Goal: Task Accomplishment & Management: Use online tool/utility

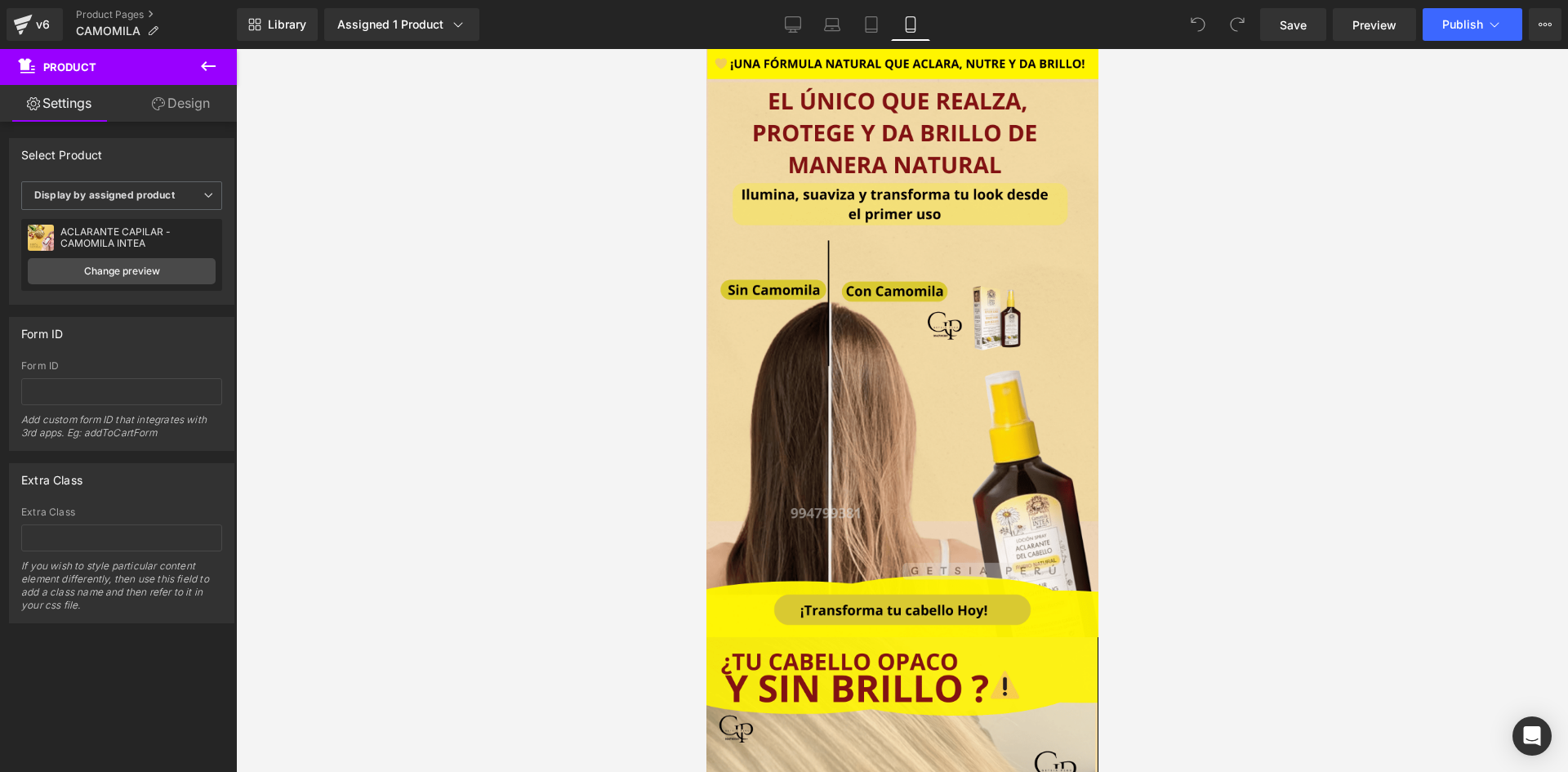
drag, startPoint x: 1094, startPoint y: 106, endPoint x: 1677, endPoint y: 75, distance: 583.8
click at [382, 17] on div "Assigned 1 Product" at bounding box center [402, 24] width 129 height 16
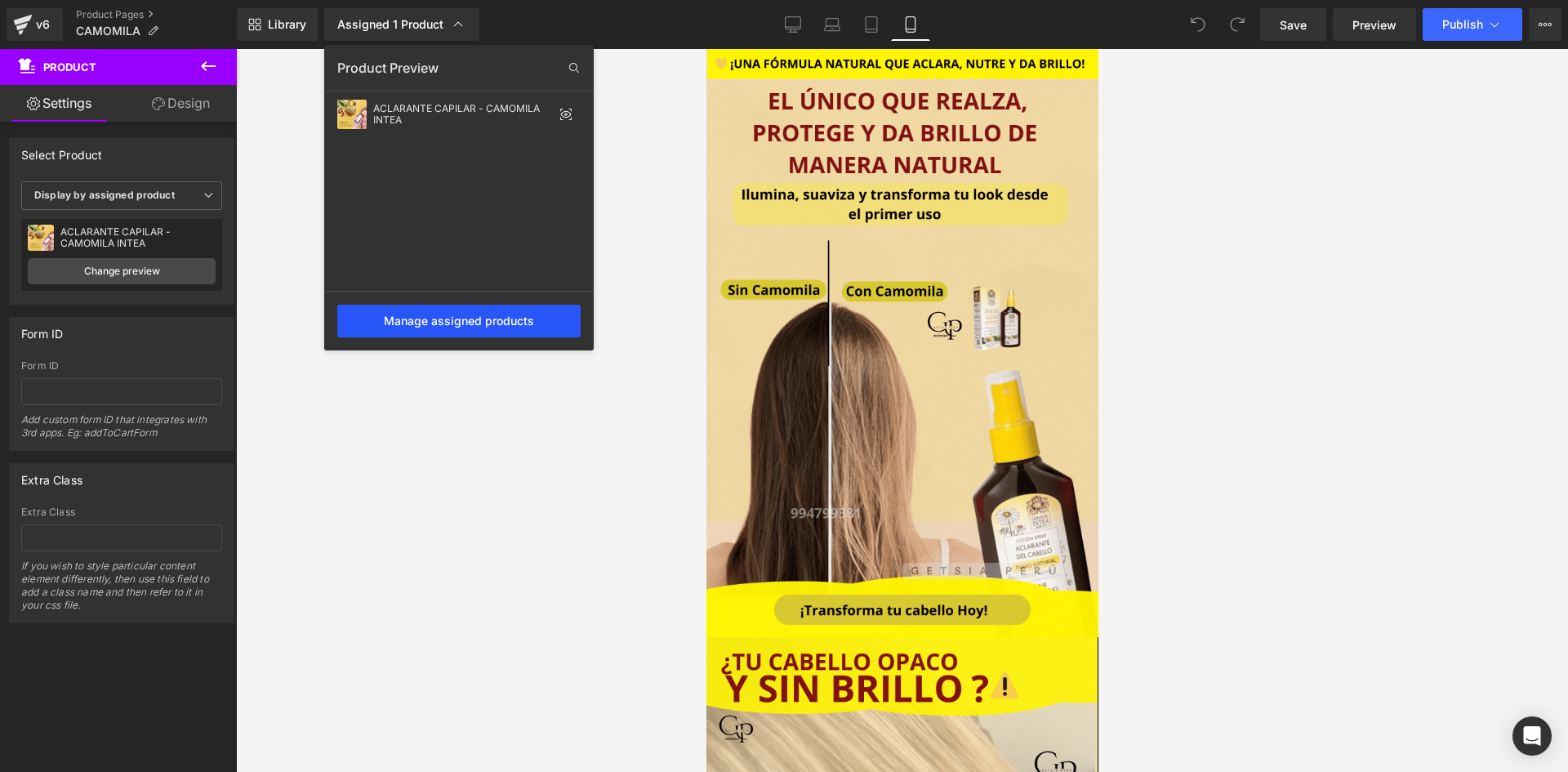
click at [454, 335] on div "Manage assigned products" at bounding box center [460, 321] width 243 height 33
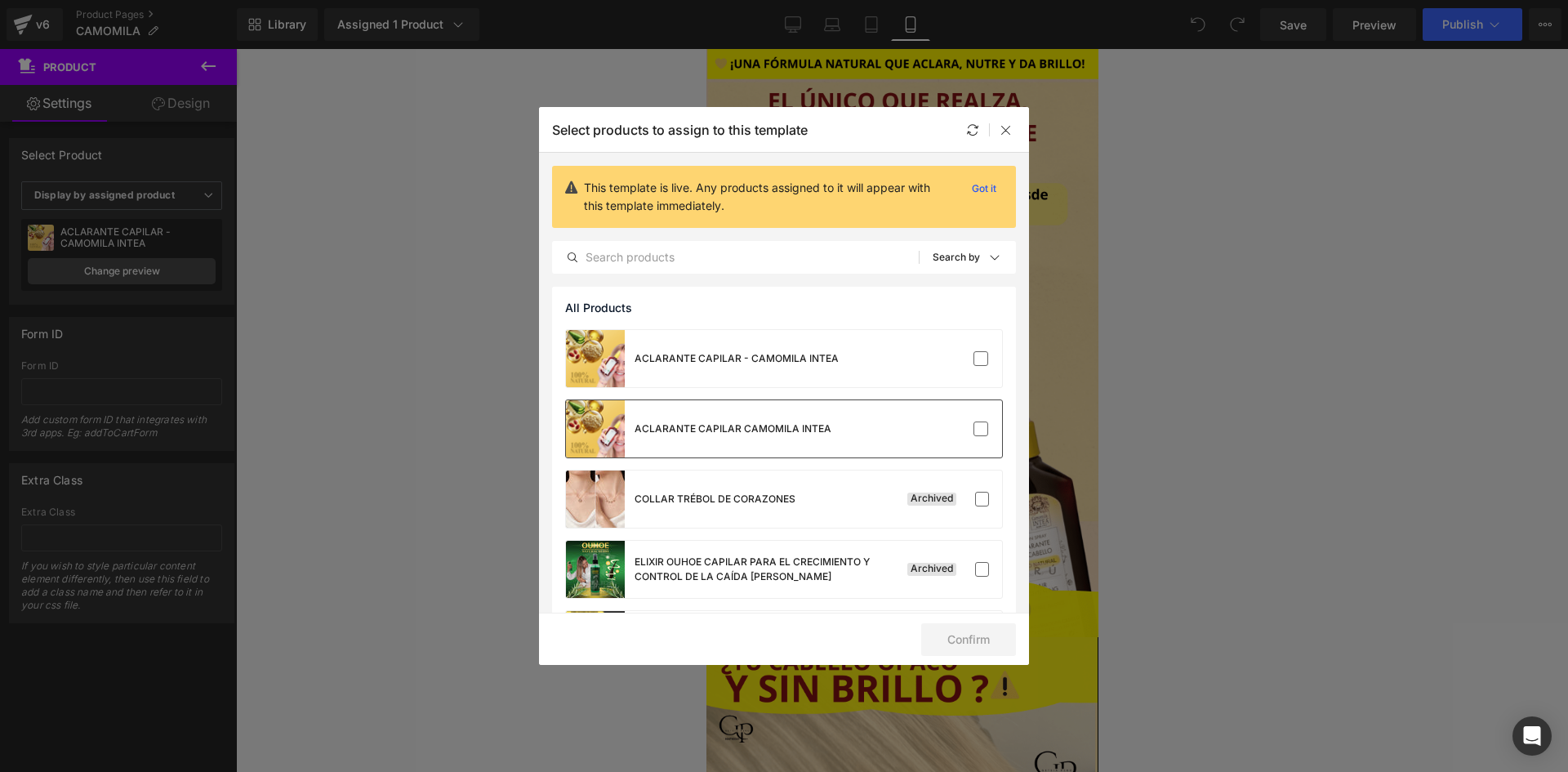
click at [941, 414] on div "ACLARANTE CAPILAR CAMOMILA INTEA" at bounding box center [784, 429] width 436 height 57
click at [942, 637] on button "Confirm" at bounding box center [969, 640] width 95 height 33
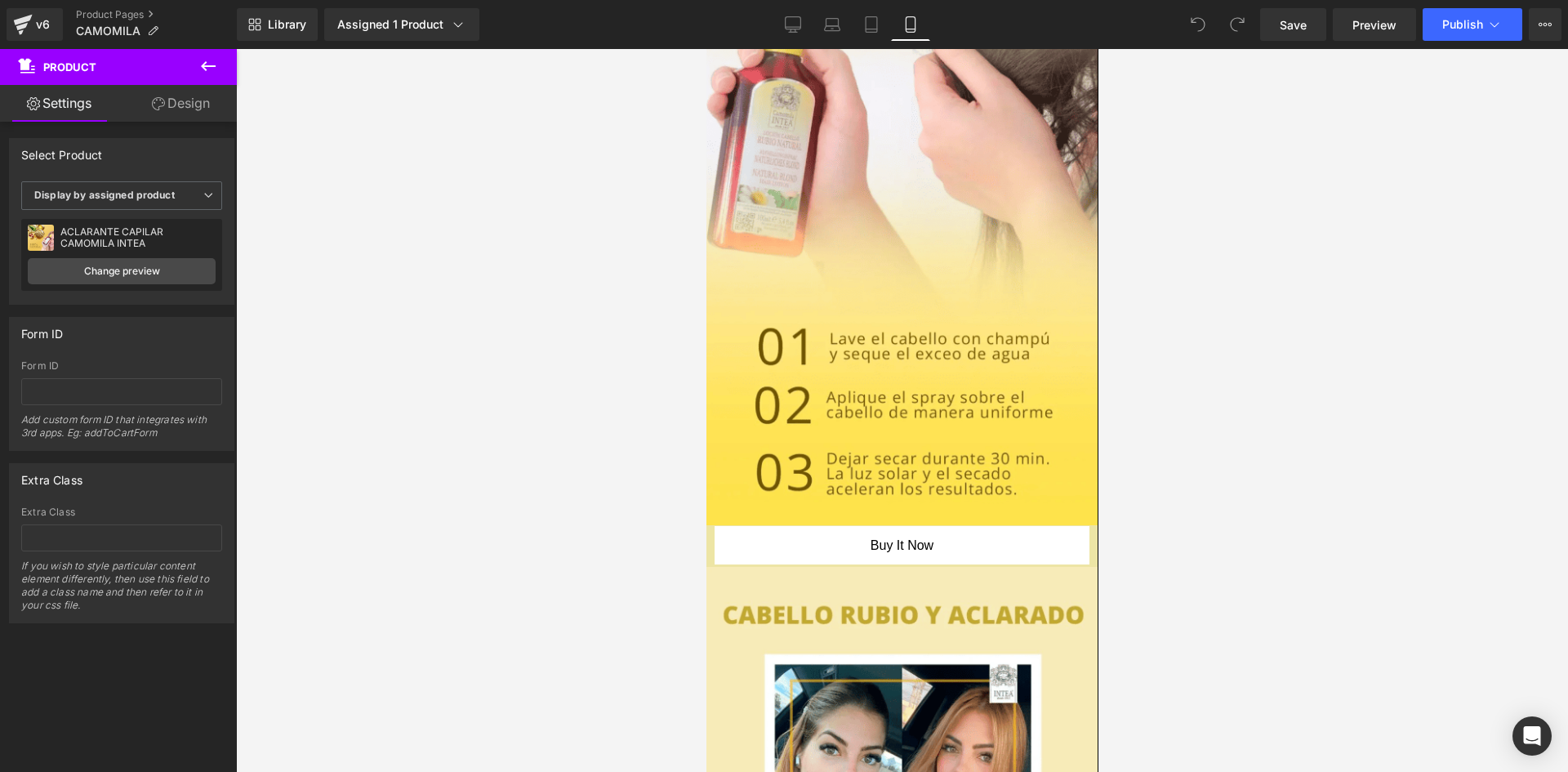
scroll to position [2223, 0]
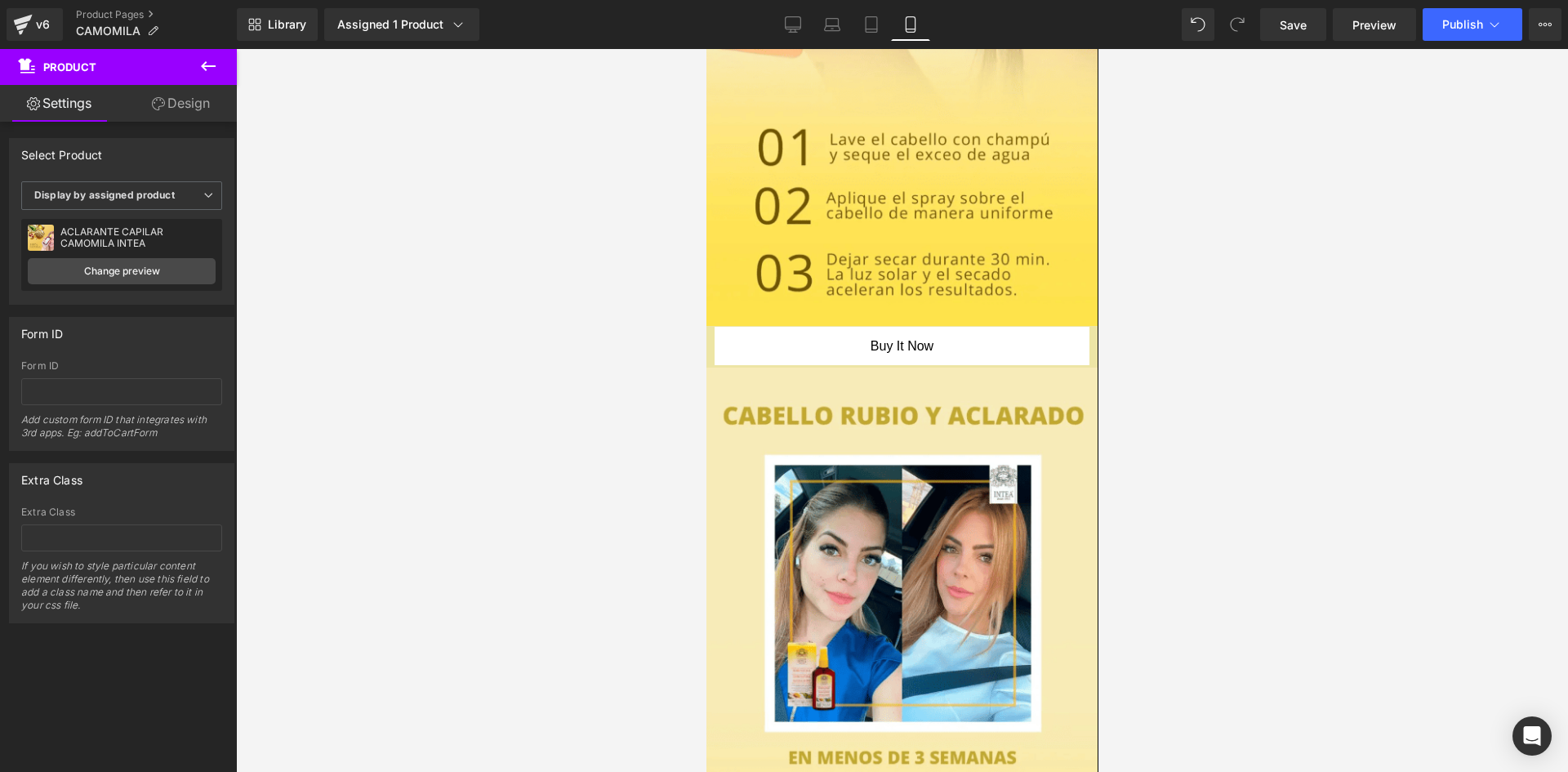
click at [926, 329] on span "Product" at bounding box center [901, 338] width 87 height 20
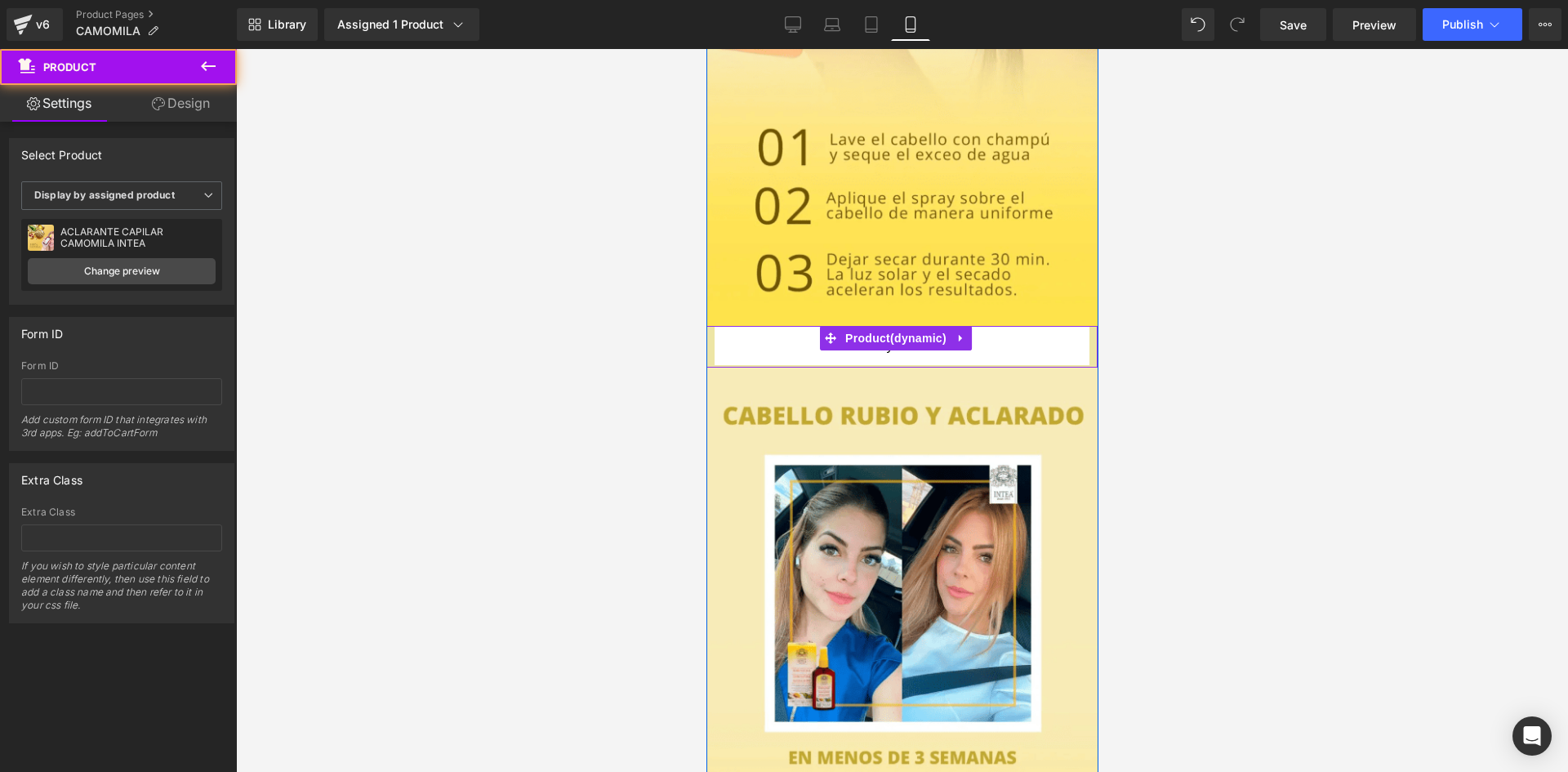
click at [1029, 327] on div "Buy it now (P) Dynamic Checkout Button" at bounding box center [901, 347] width 375 height 41
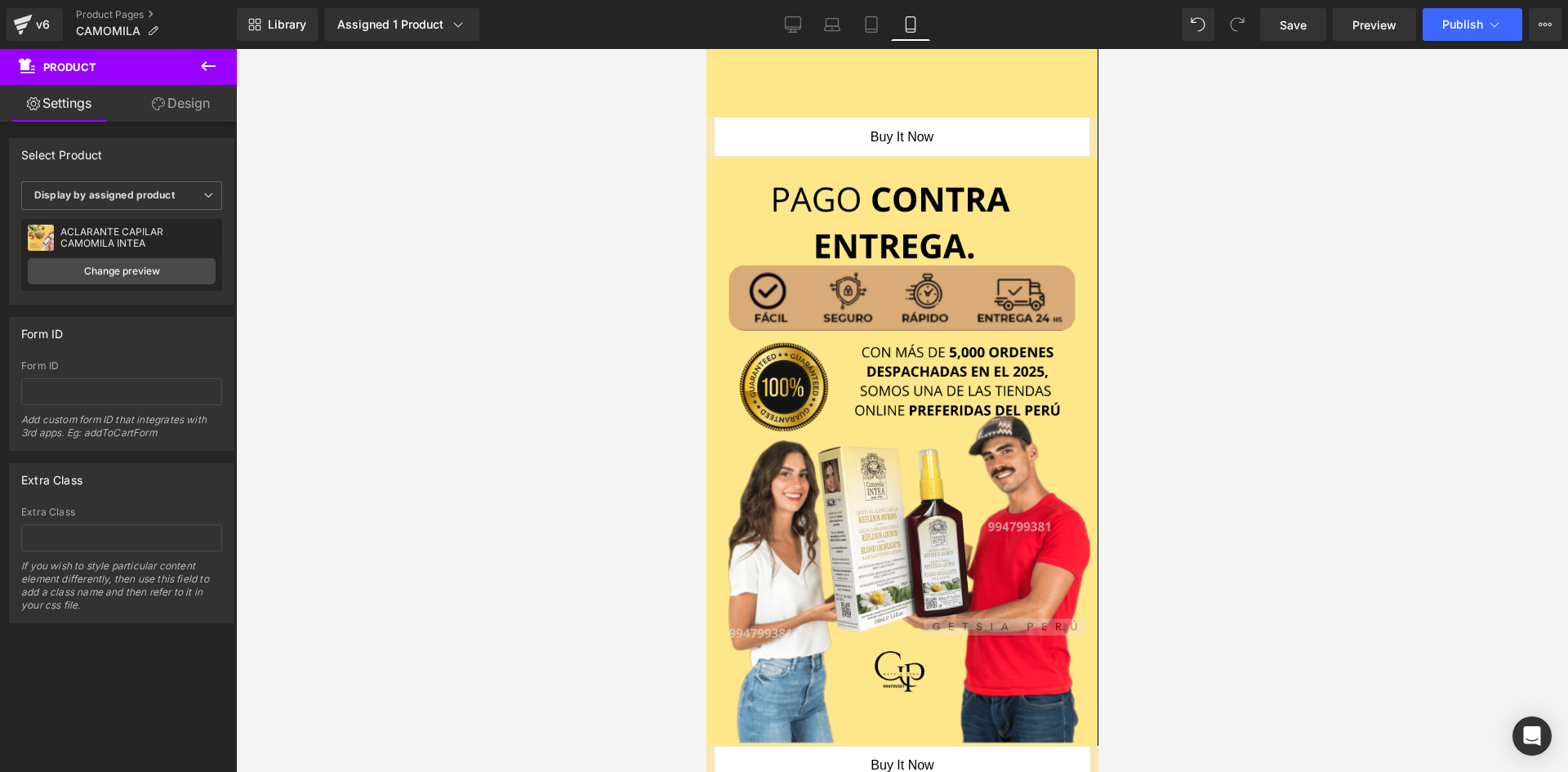
scroll to position [3749, 0]
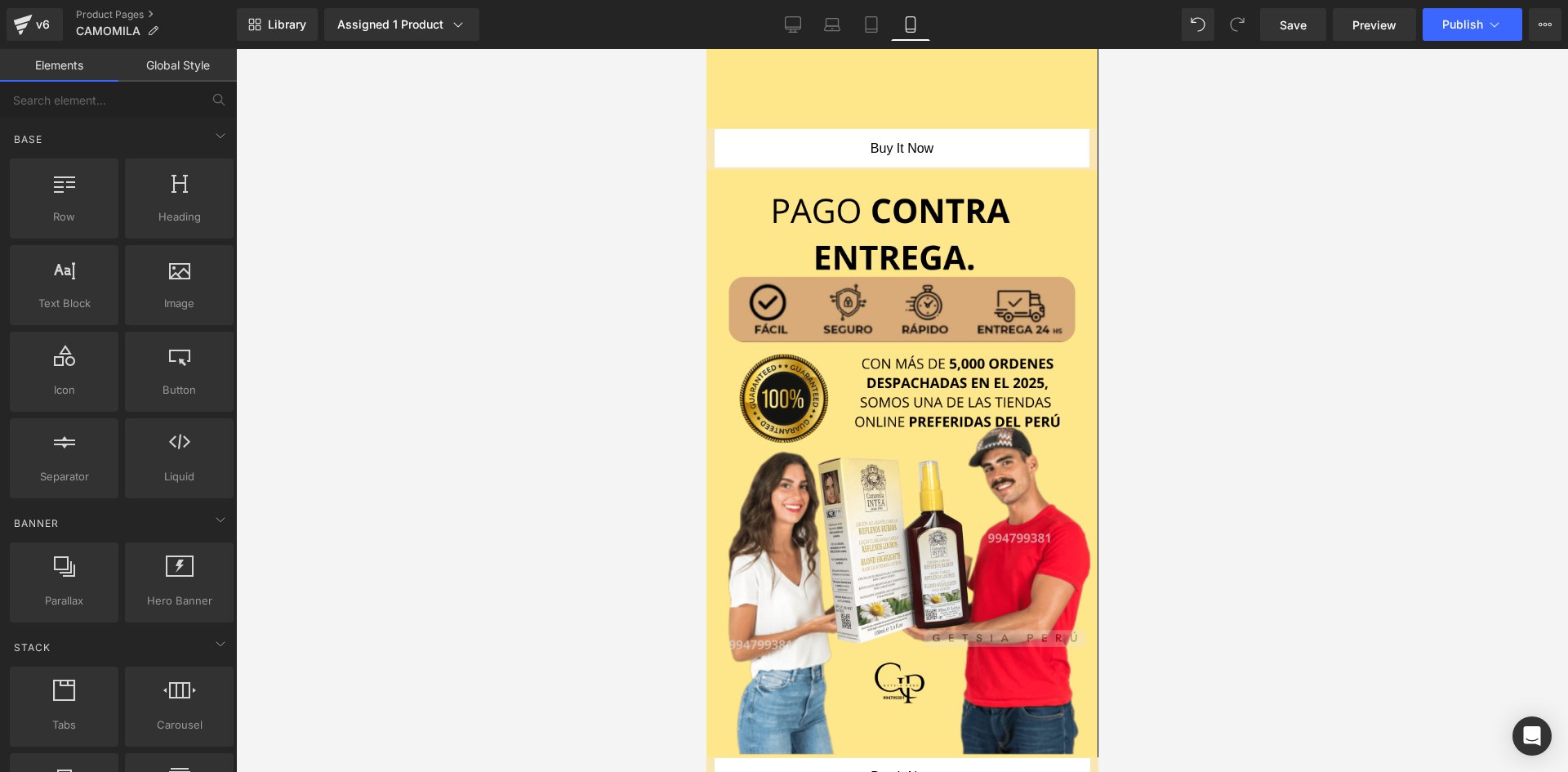
drag, startPoint x: 1103, startPoint y: 601, endPoint x: 1102, endPoint y: 571, distance: 30.0
click at [1102, 571] on div at bounding box center [902, 410] width 1332 height 723
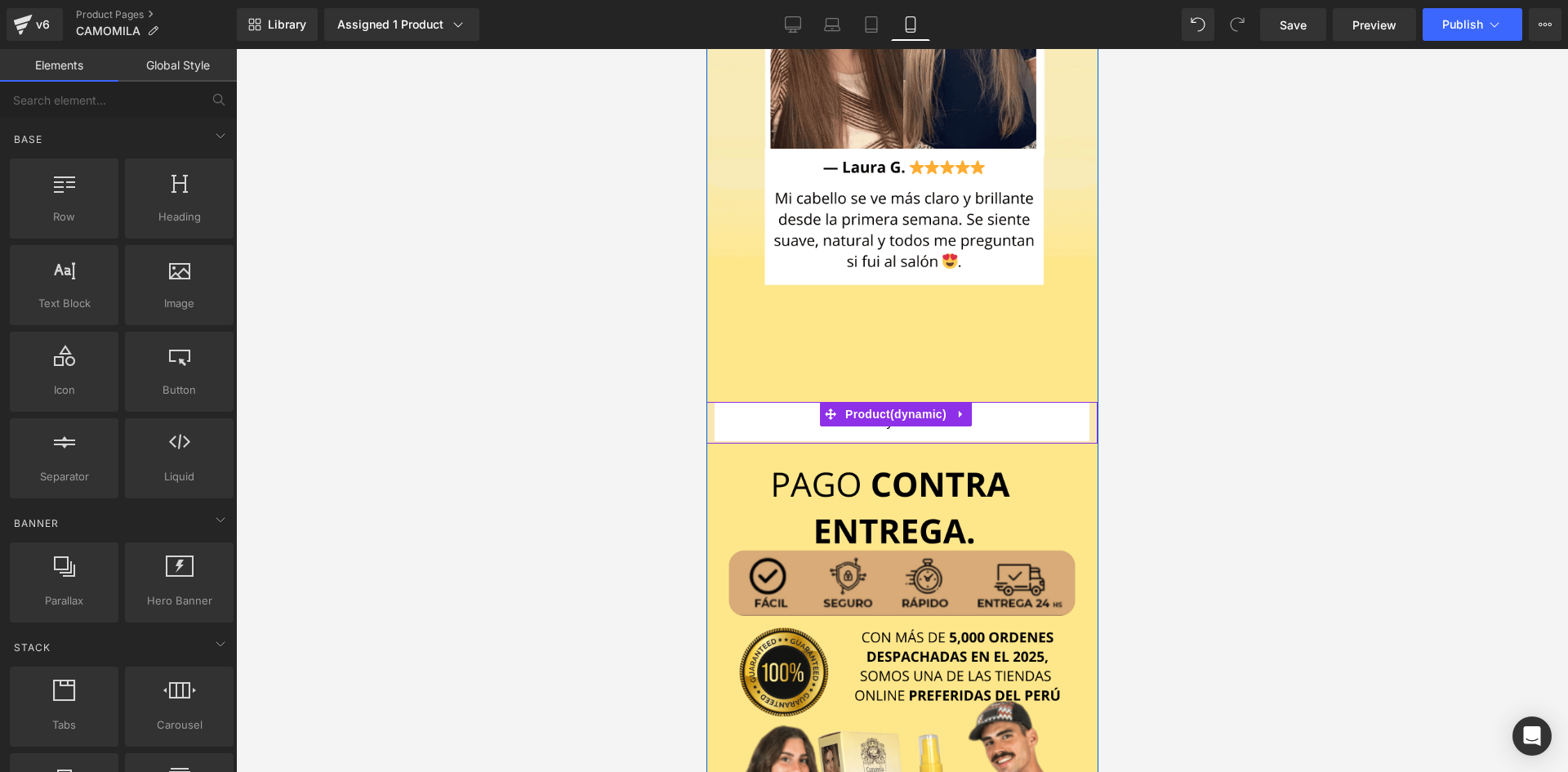
click at [1026, 403] on div "Buy it now (P) Dynamic Checkout Button" at bounding box center [901, 424] width 375 height 41
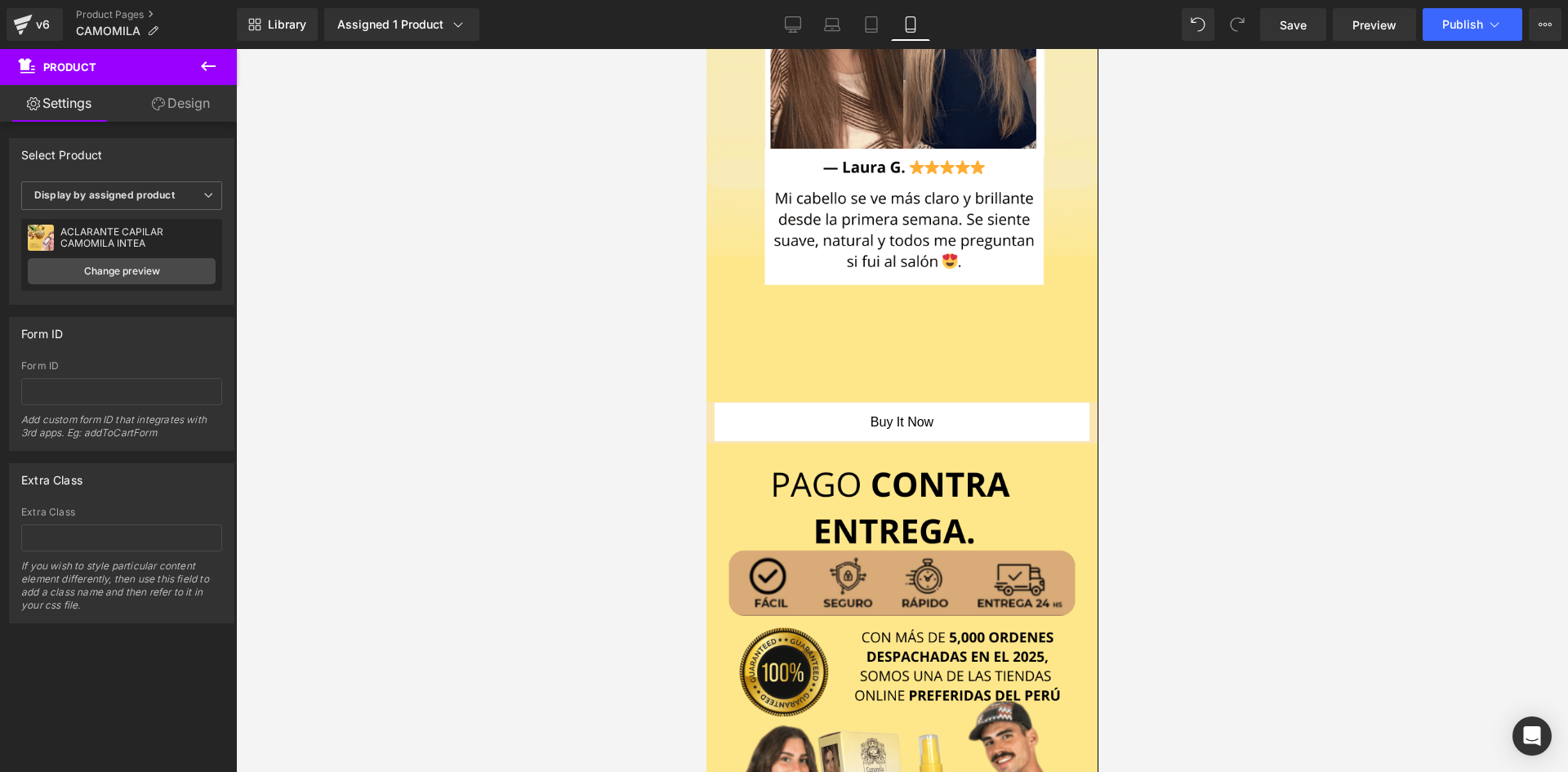
scroll to position [4113, 0]
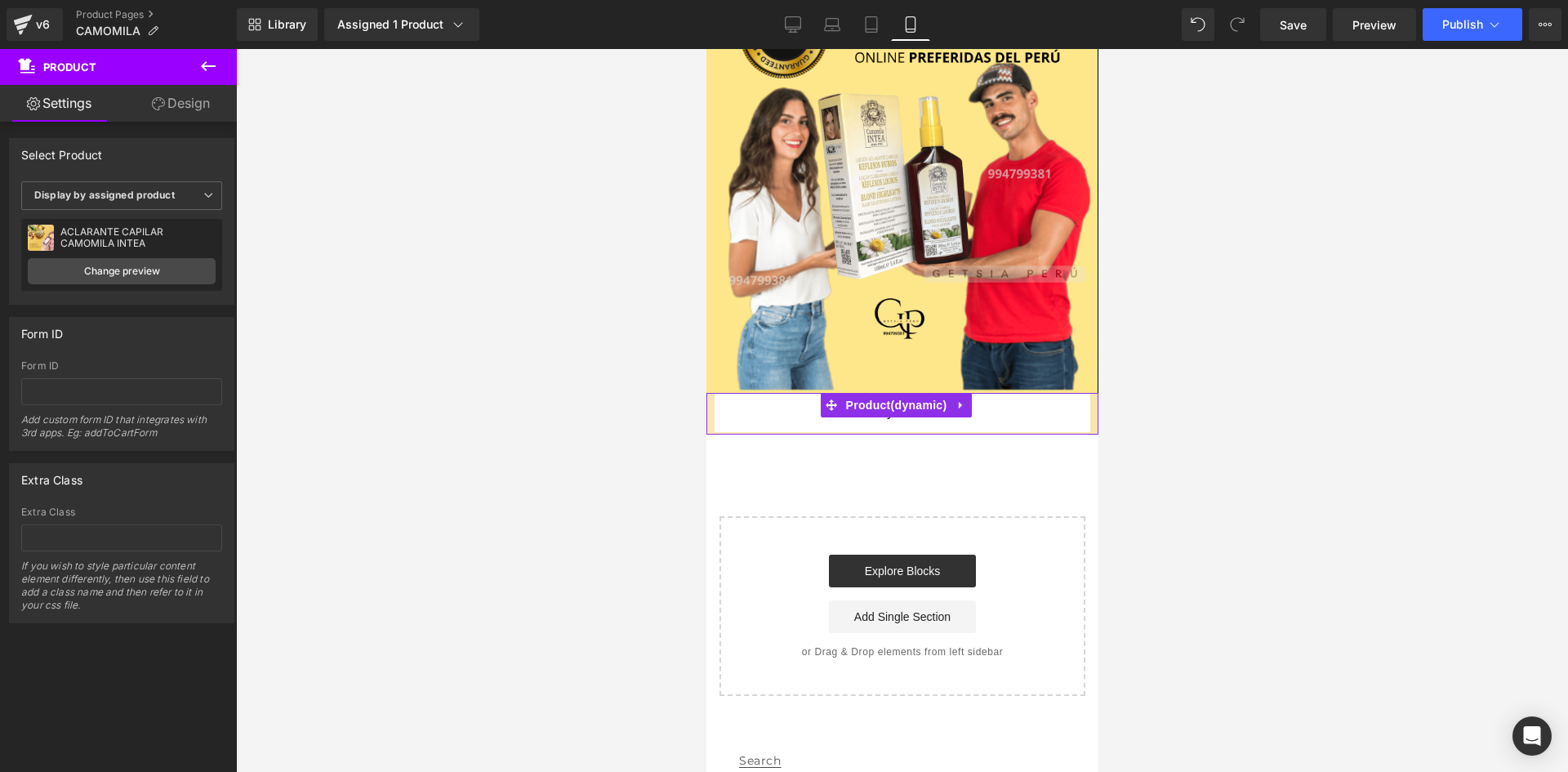
click at [964, 394] on div "Buy it now (P) Dynamic Checkout Button" at bounding box center [902, 414] width 375 height 41
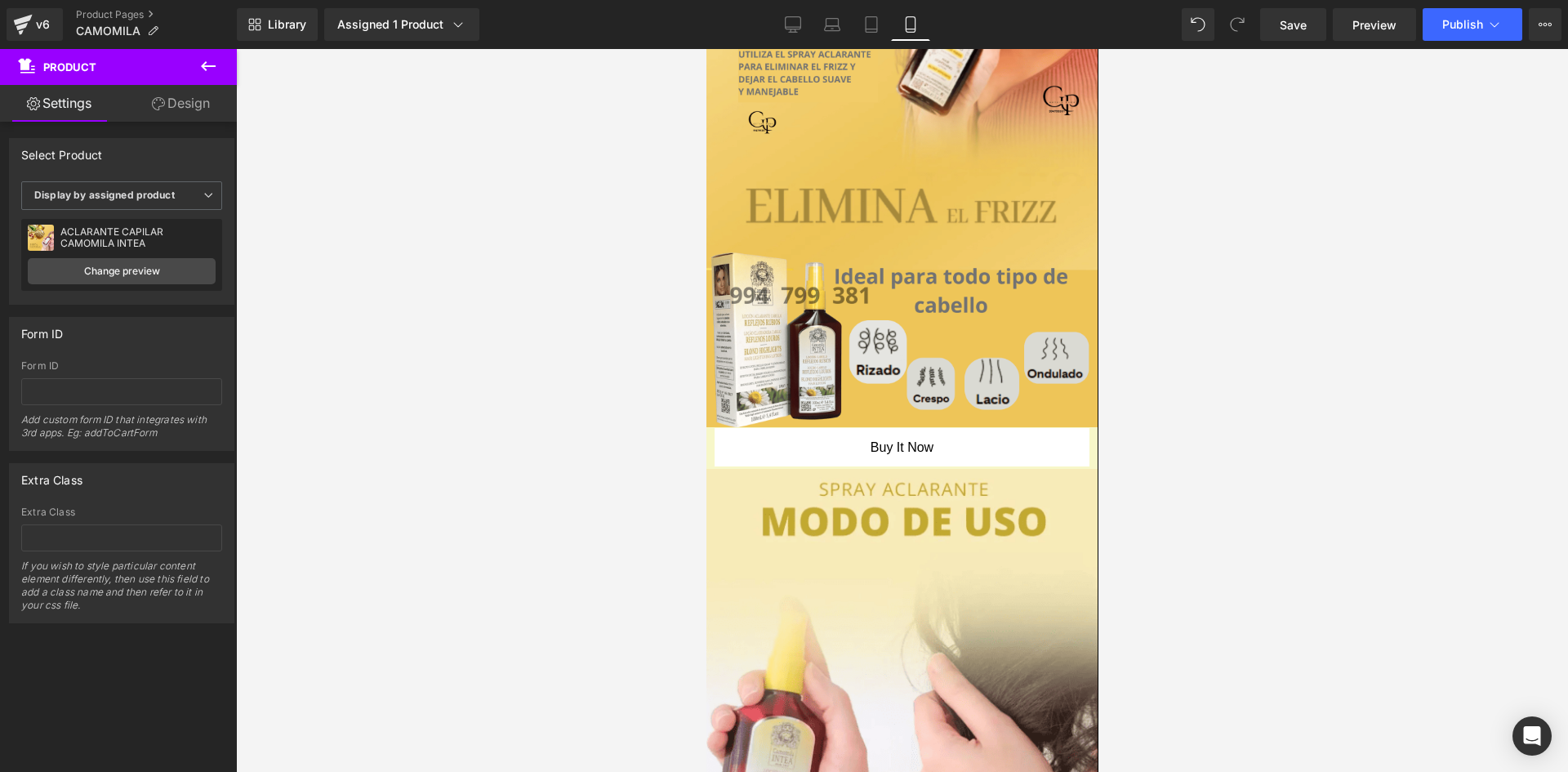
scroll to position [1293, 0]
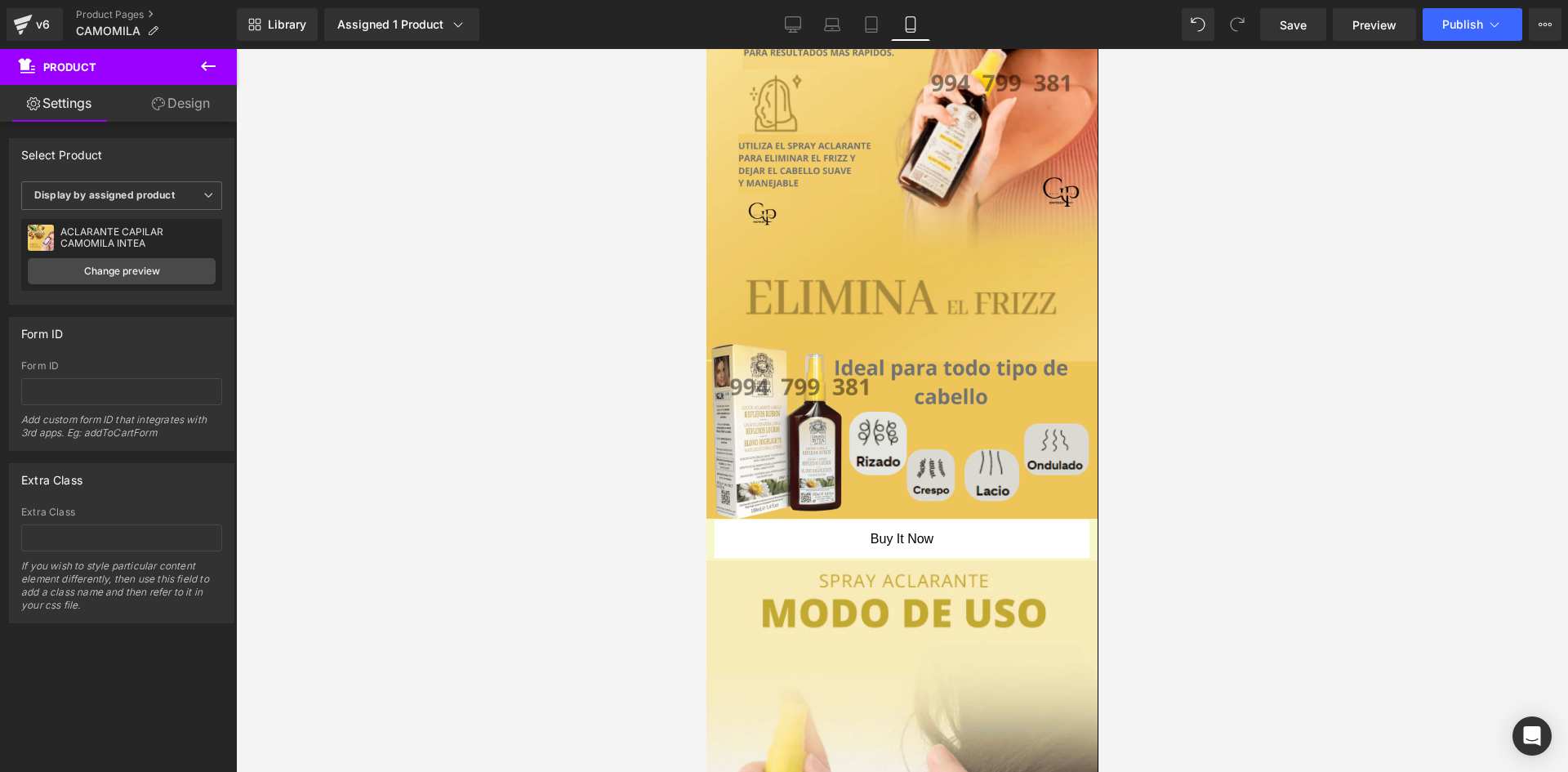
drag, startPoint x: 1096, startPoint y: 675, endPoint x: 1821, endPoint y: 320, distance: 807.2
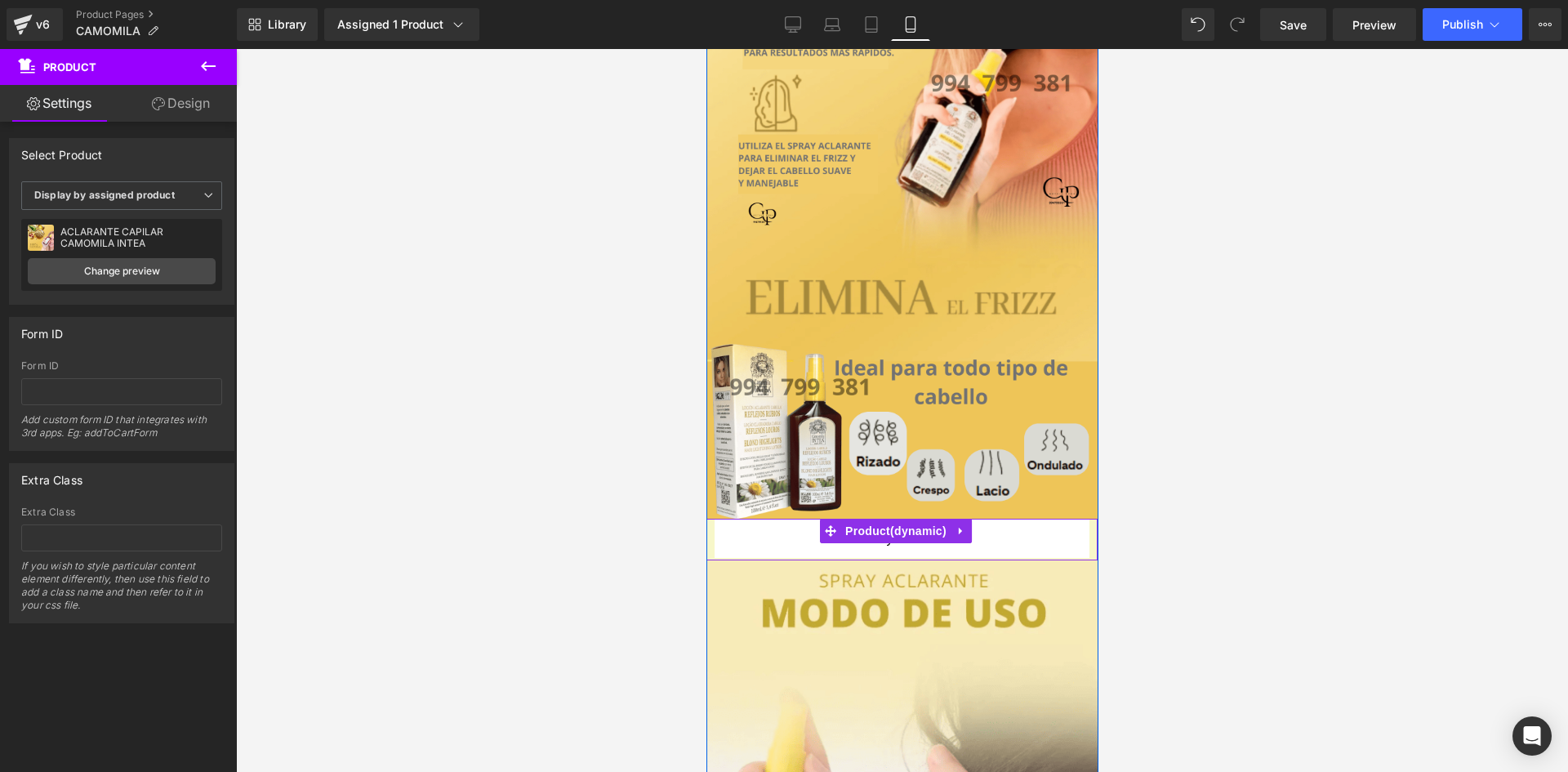
click at [1055, 537] on div "Buy it now (P) Dynamic Checkout Button" at bounding box center [901, 540] width 375 height 41
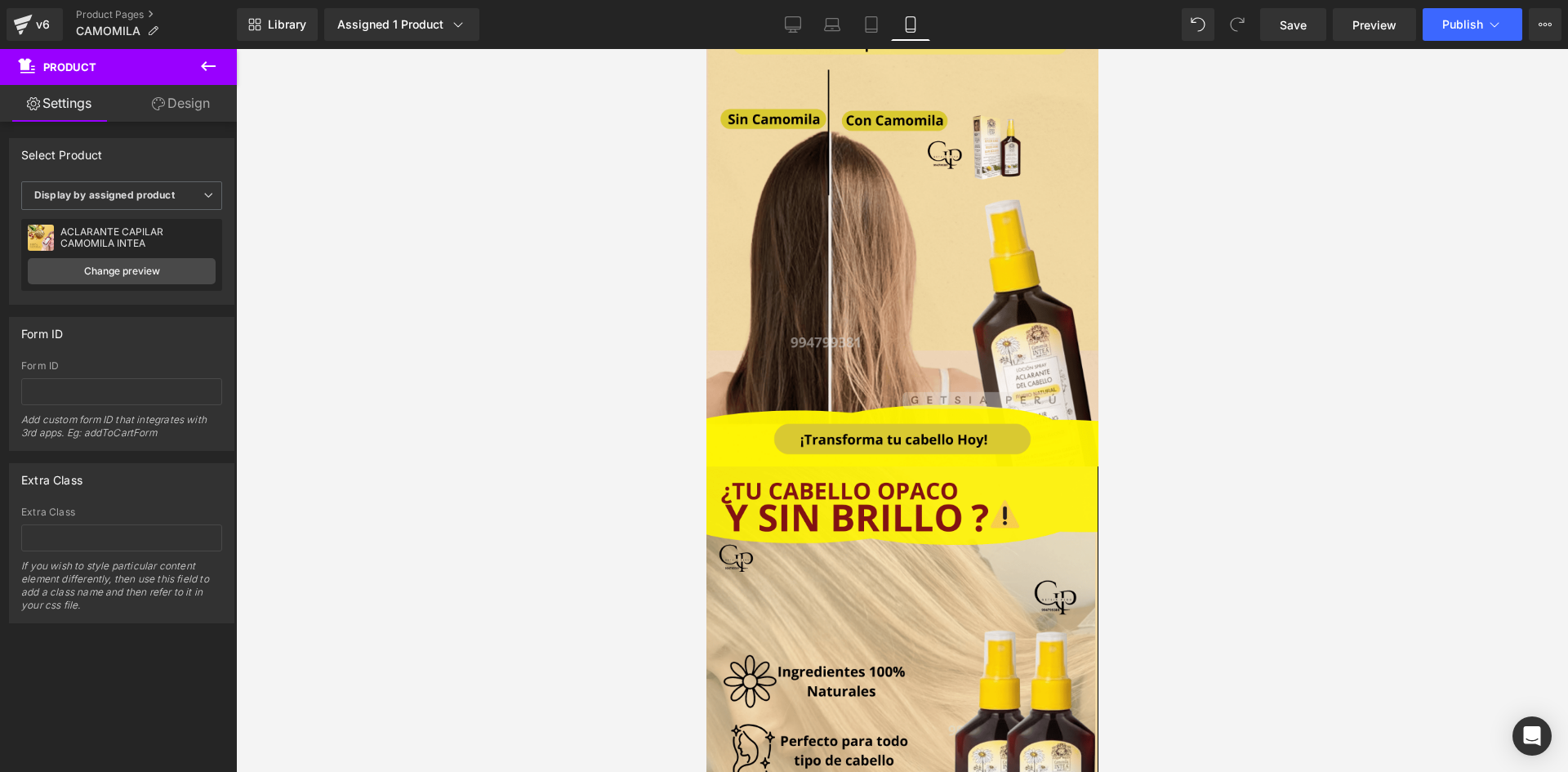
scroll to position [0, 0]
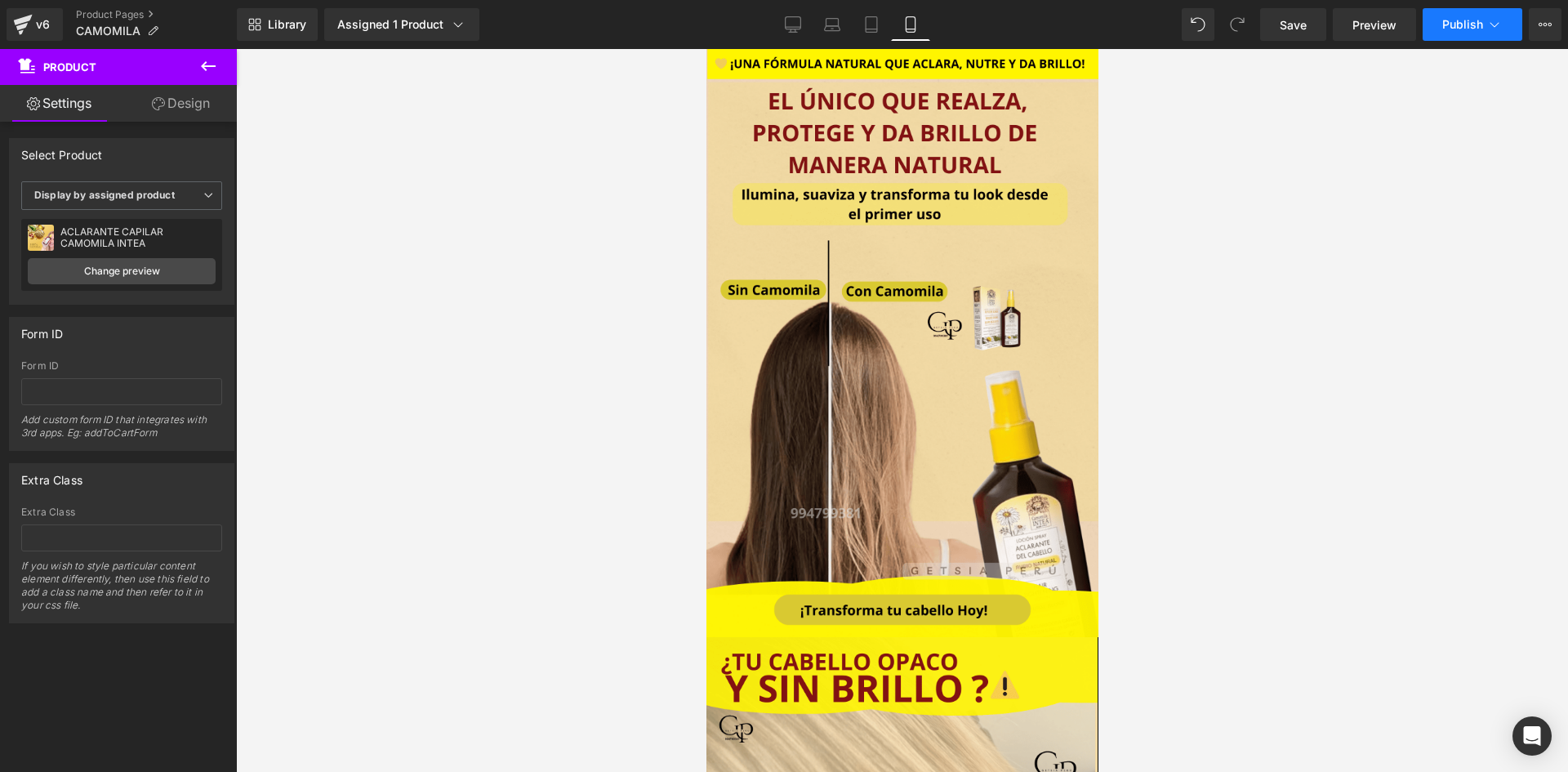
click at [1446, 30] on span "Publish" at bounding box center [1463, 24] width 41 height 13
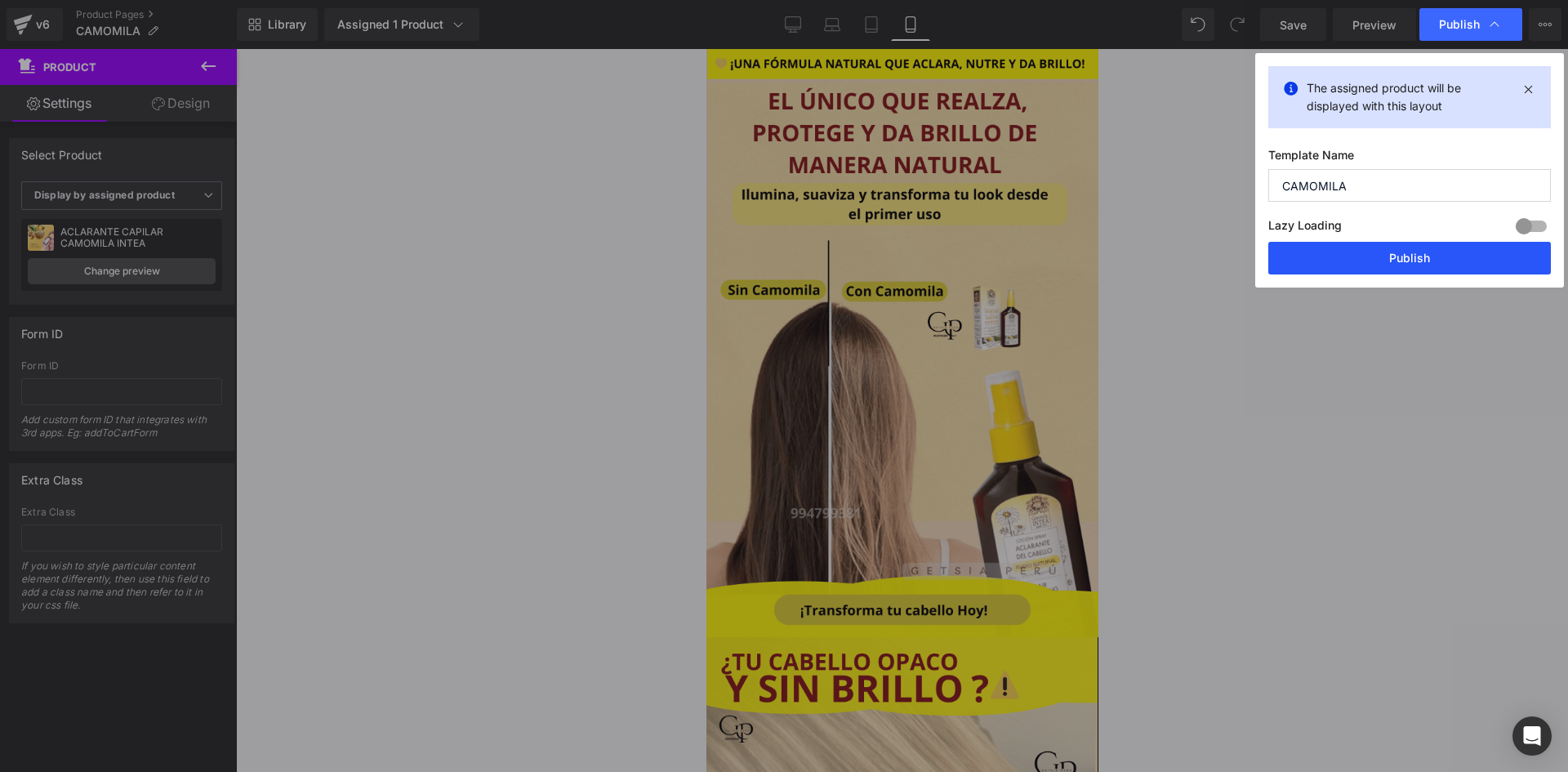
click at [1391, 254] on button "Publish" at bounding box center [1410, 258] width 283 height 33
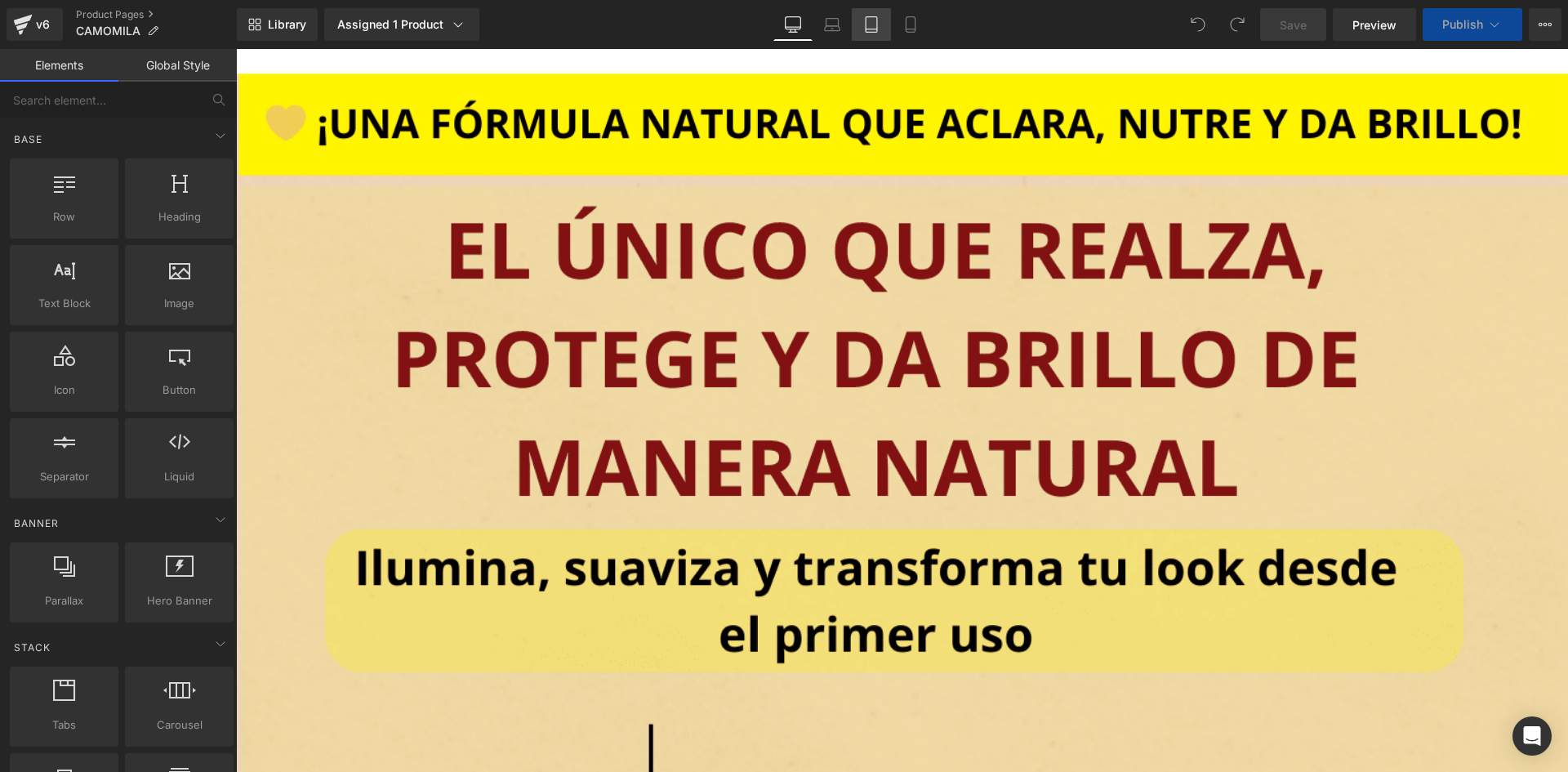
click at [870, 9] on link "Tablet" at bounding box center [872, 25] width 39 height 33
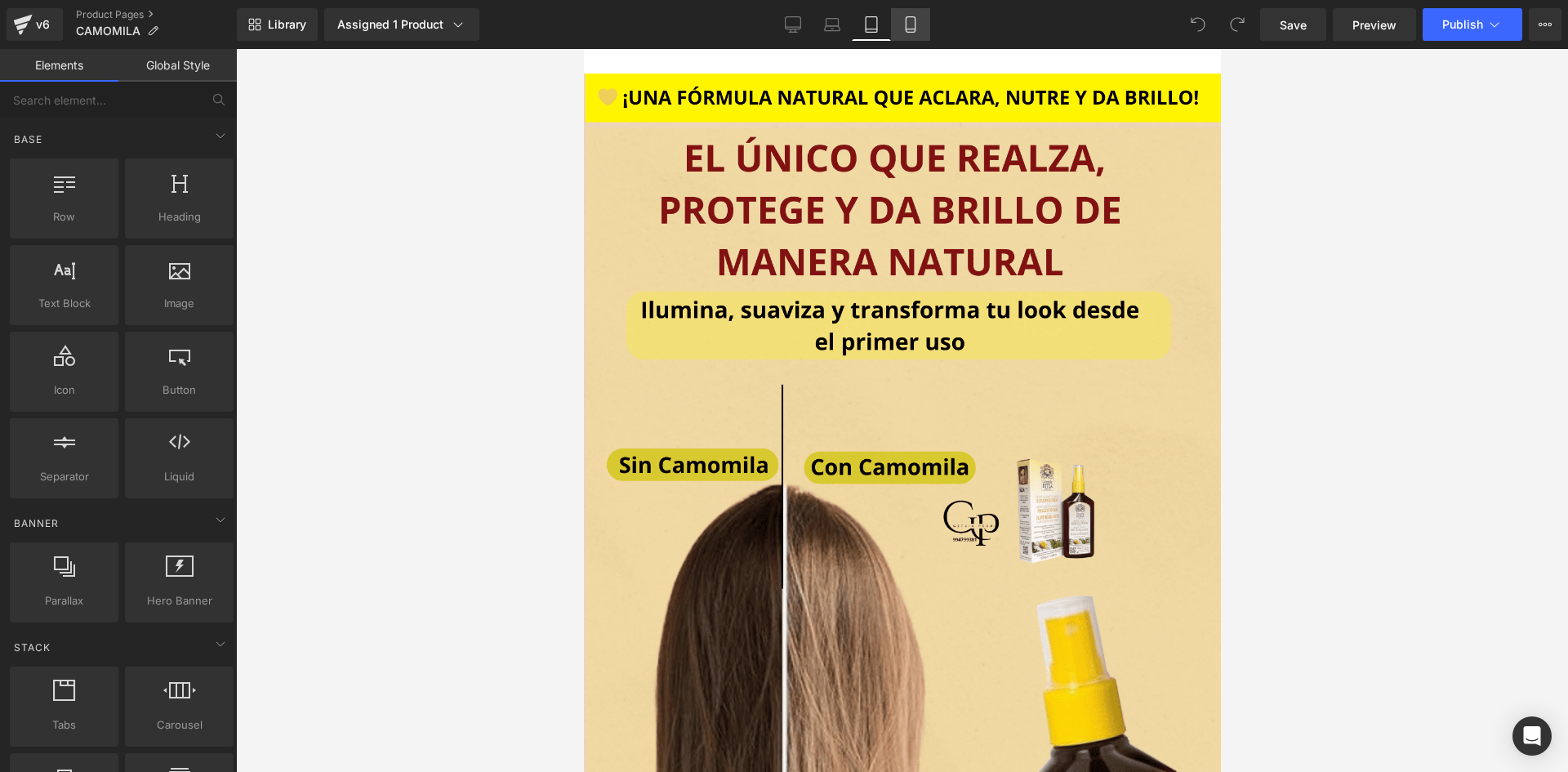
click at [904, 26] on icon at bounding box center [910, 24] width 16 height 16
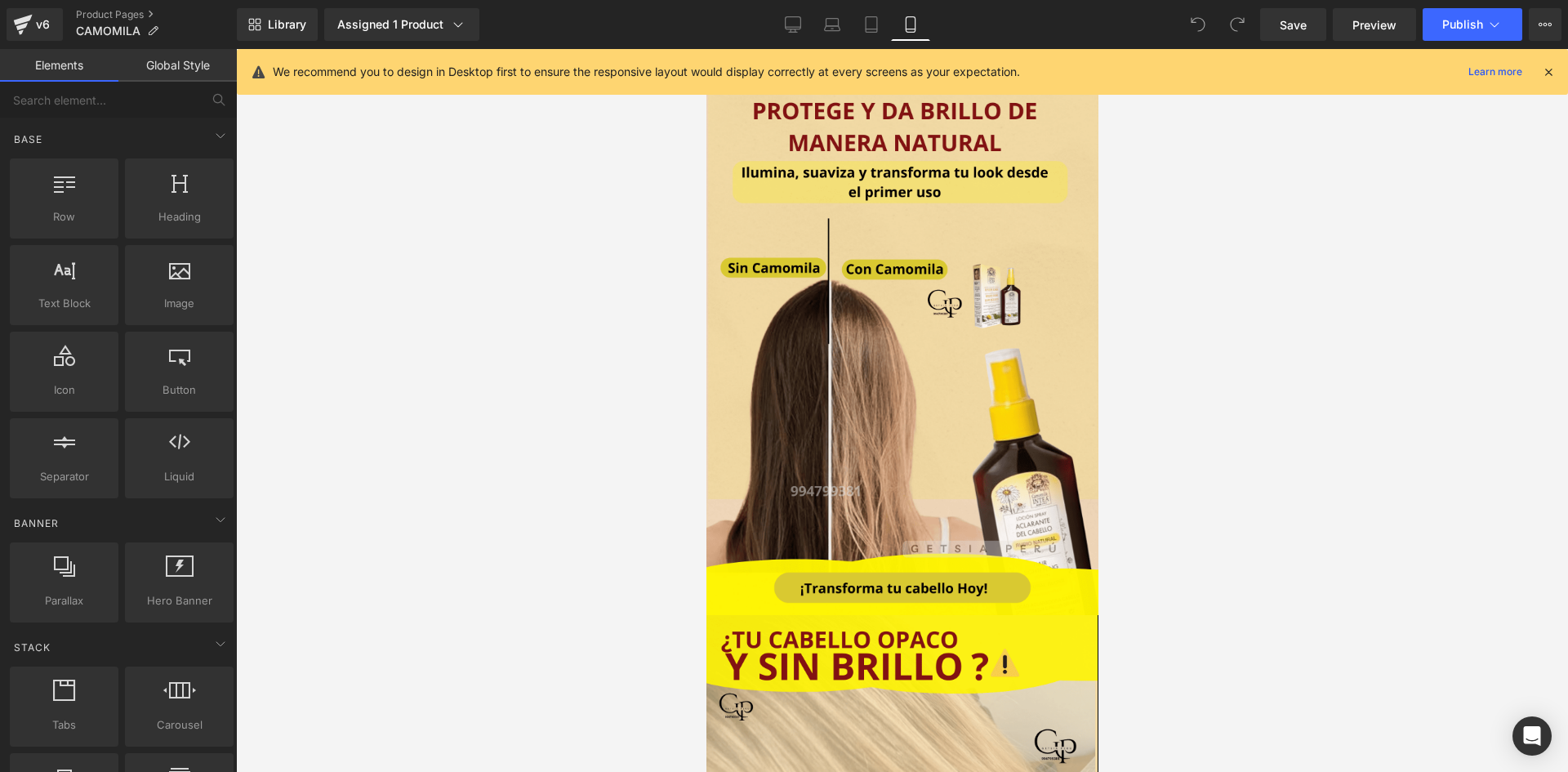
click at [1549, 75] on icon at bounding box center [1548, 71] width 15 height 15
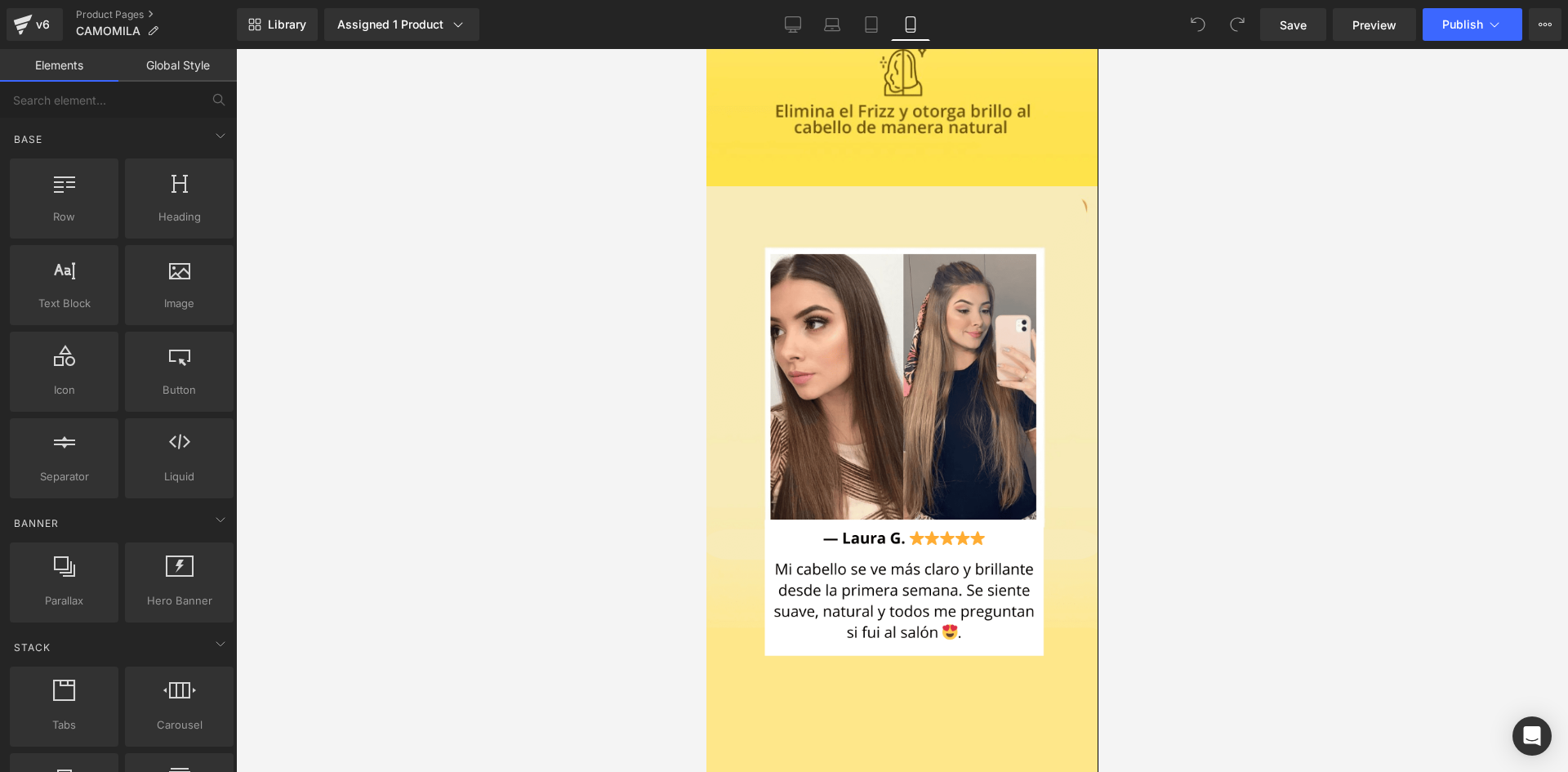
drag, startPoint x: 1093, startPoint y: 99, endPoint x: 1820, endPoint y: 561, distance: 861.4
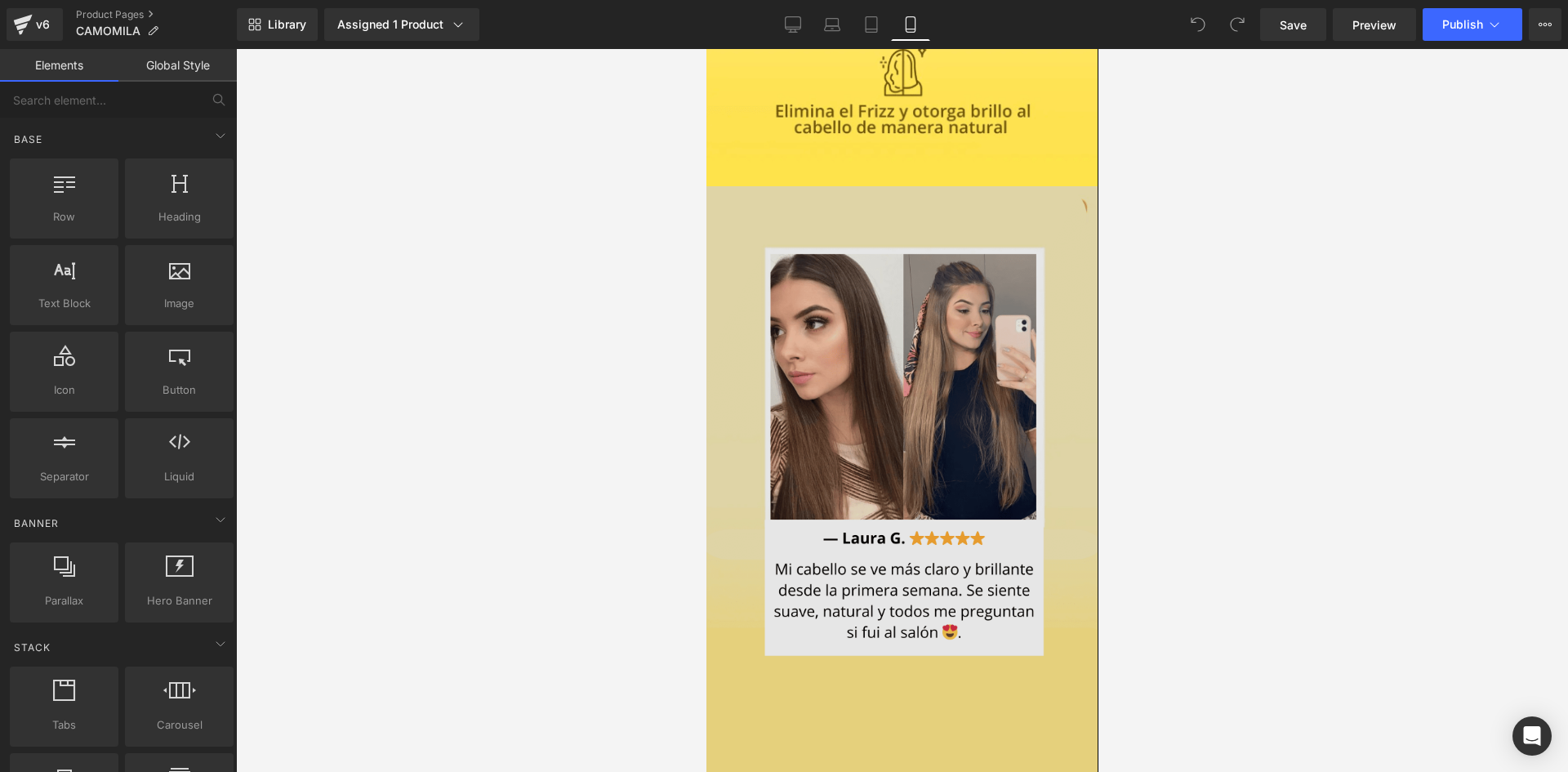
scroll to position [3048, 0]
